Goal: Task Accomplishment & Management: Use online tool/utility

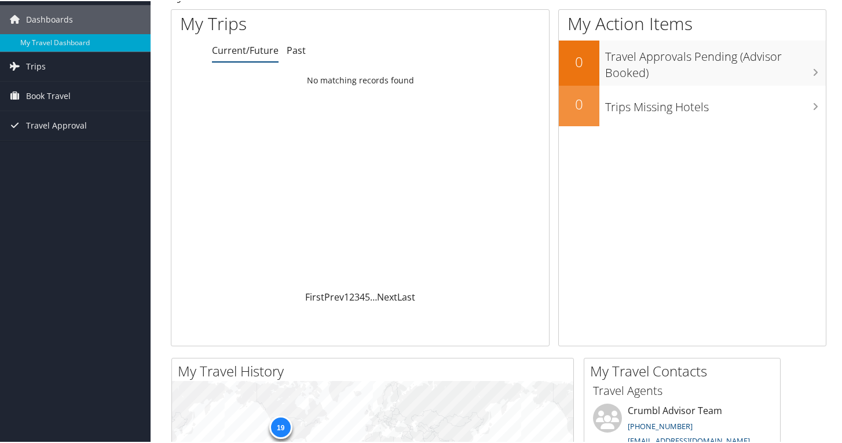
scroll to position [12, 0]
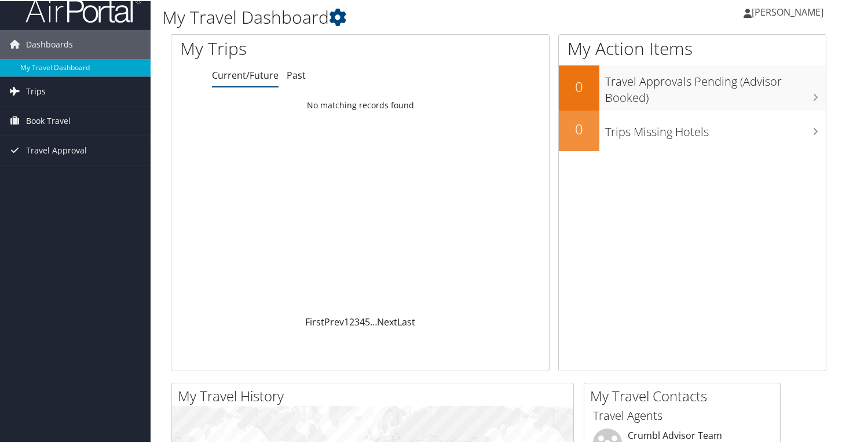
click at [45, 91] on link "Trips" at bounding box center [75, 90] width 150 height 29
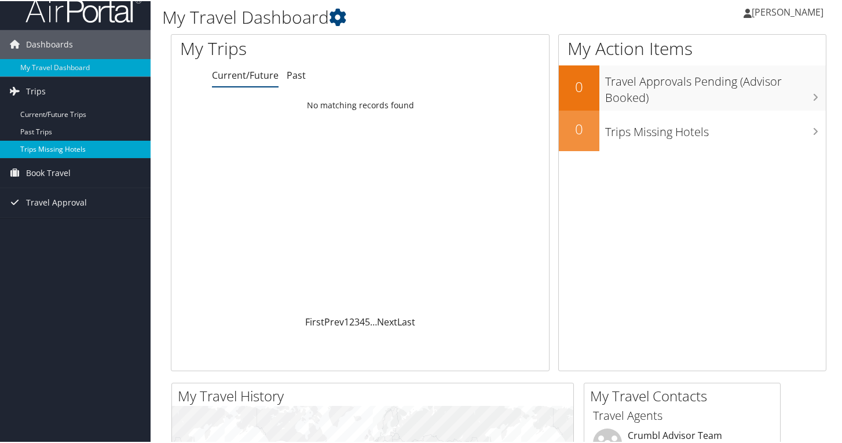
click at [68, 151] on link "Trips Missing Hotels" at bounding box center [75, 147] width 150 height 17
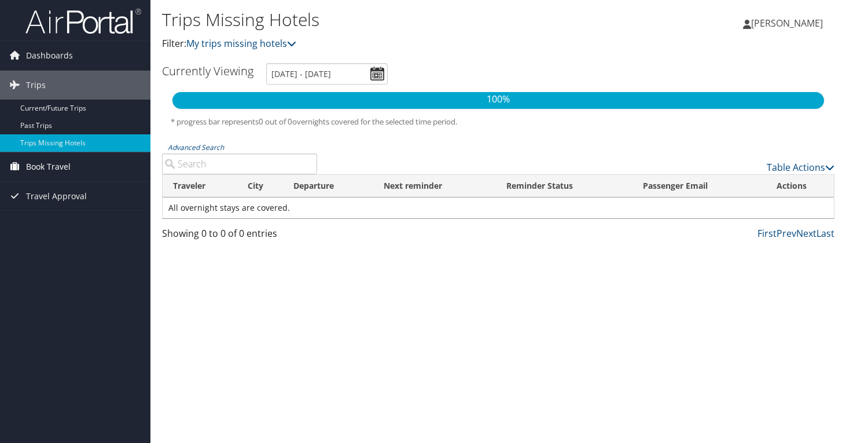
click at [59, 160] on span "Book Travel" at bounding box center [48, 166] width 45 height 29
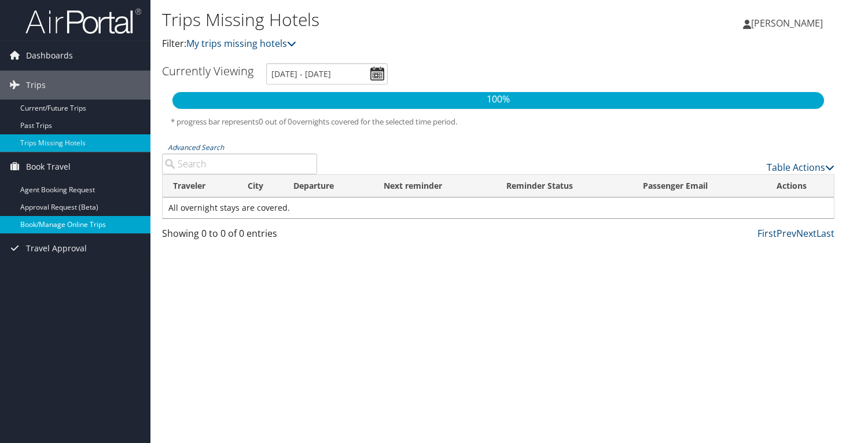
click at [72, 229] on link "Book/Manage Online Trips" at bounding box center [75, 224] width 150 height 17
